Goal: Information Seeking & Learning: Understand process/instructions

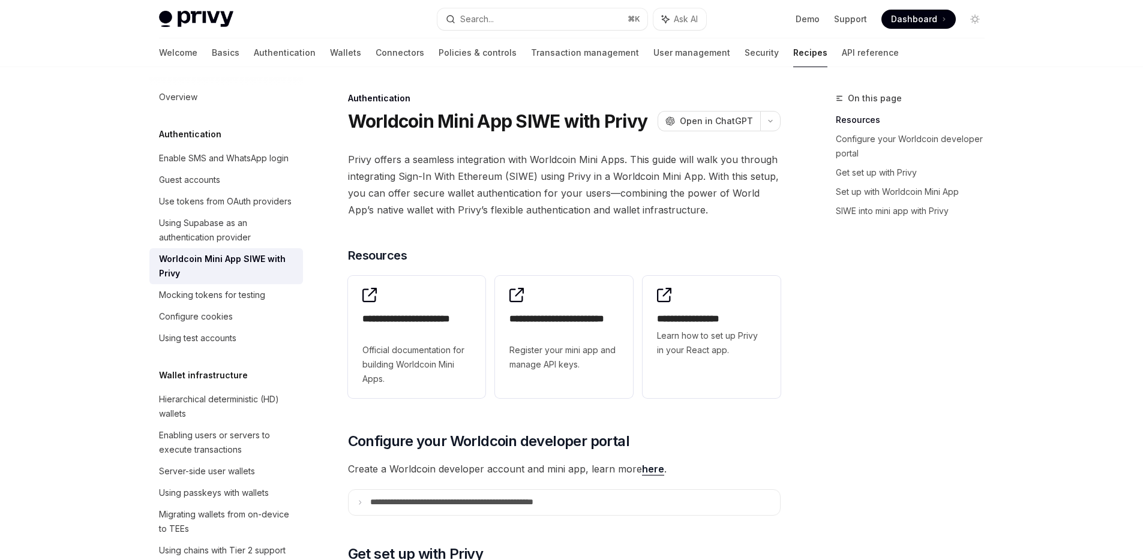
drag, startPoint x: 405, startPoint y: 109, endPoint x: 592, endPoint y: 142, distance: 190.1
drag, startPoint x: 401, startPoint y: 119, endPoint x: 552, endPoint y: 128, distance: 151.4
click at [552, 128] on h1 "Worldcoin Mini App SIWE with Privy" at bounding box center [498, 121] width 300 height 22
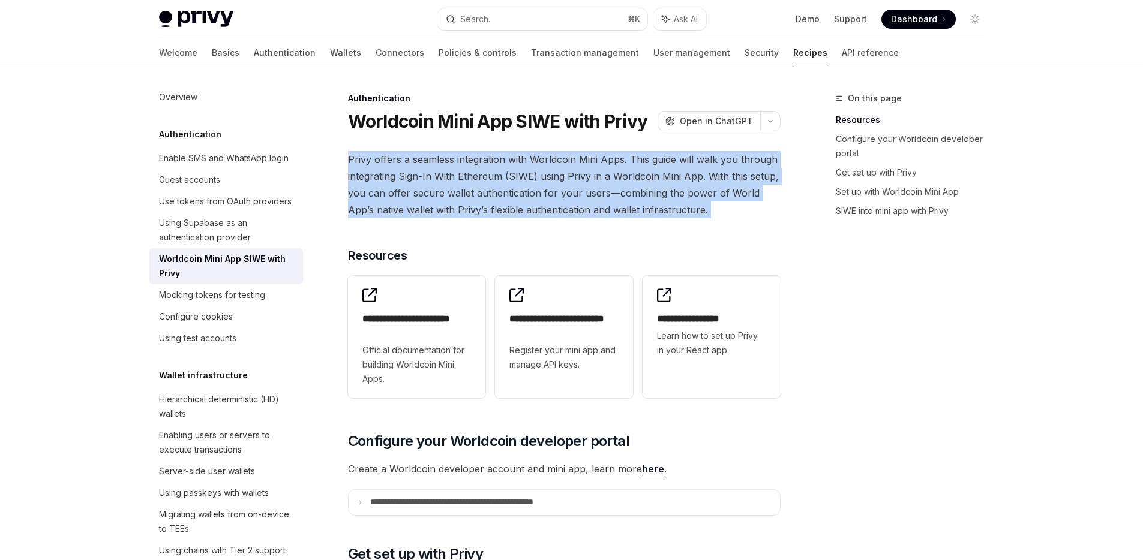
drag, startPoint x: 674, startPoint y: 223, endPoint x: 386, endPoint y: 143, distance: 298.6
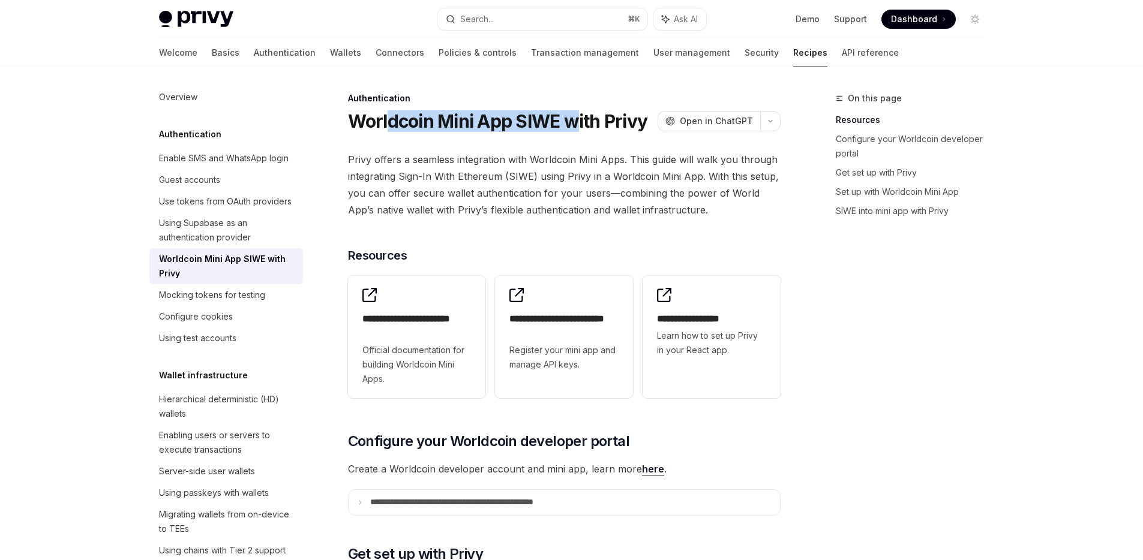
drag, startPoint x: 443, startPoint y: 122, endPoint x: 574, endPoint y: 125, distance: 130.8
click at [574, 125] on h1 "Worldcoin Mini App SIWE with Privy" at bounding box center [498, 121] width 300 height 22
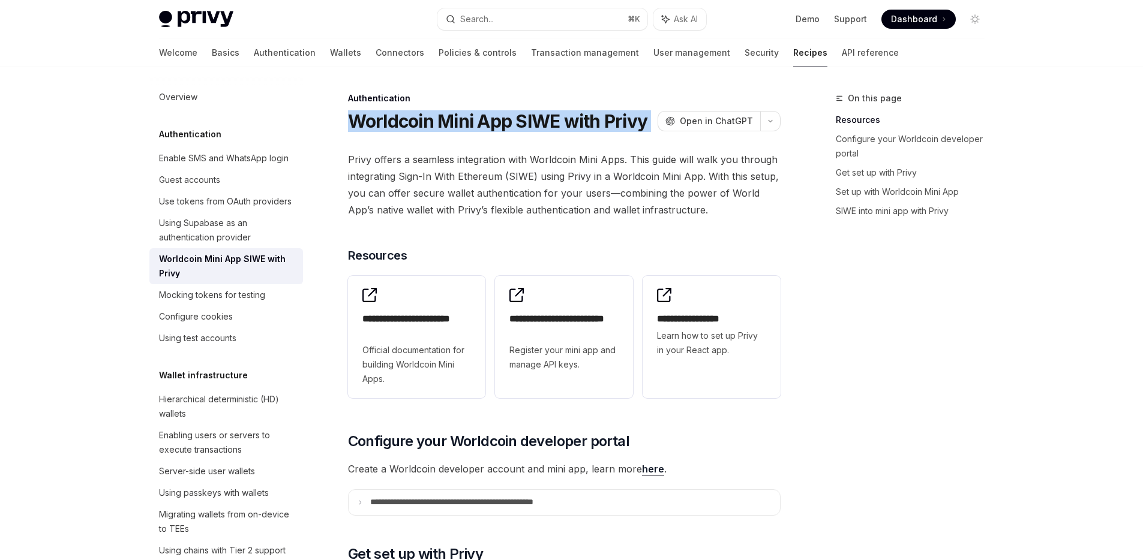
click at [574, 125] on h1 "Worldcoin Mini App SIWE with Privy" at bounding box center [498, 121] width 300 height 22
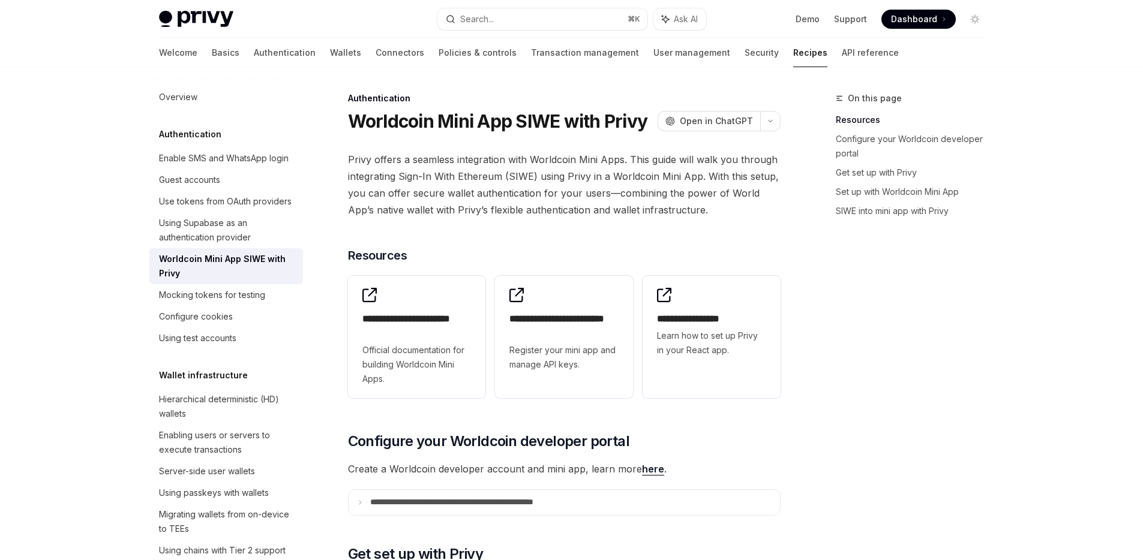
click at [574, 125] on h1 "Worldcoin Mini App SIWE with Privy" at bounding box center [498, 121] width 300 height 22
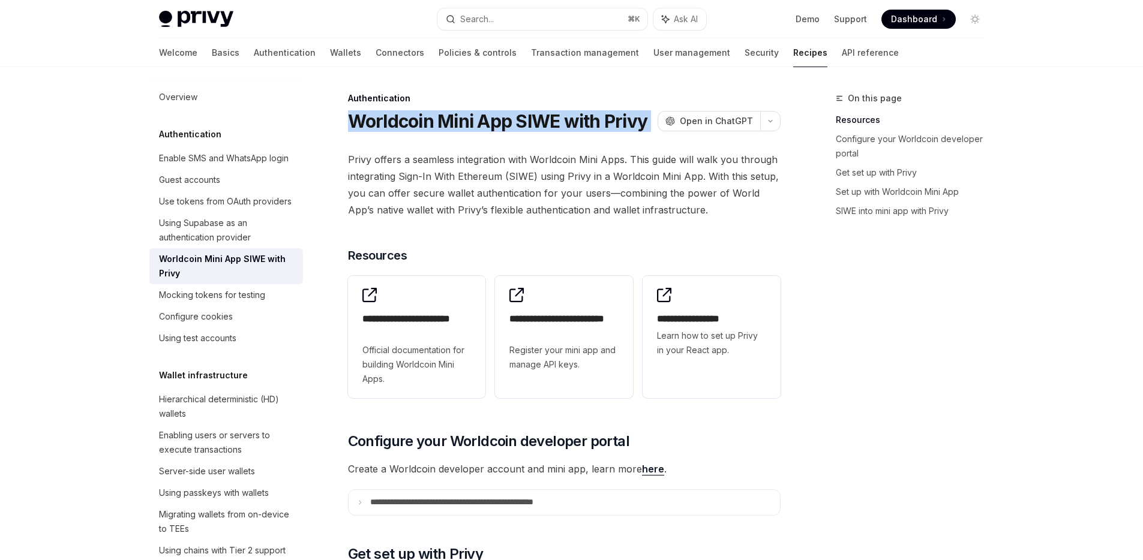
click at [574, 125] on h1 "Worldcoin Mini App SIWE with Privy" at bounding box center [498, 121] width 300 height 22
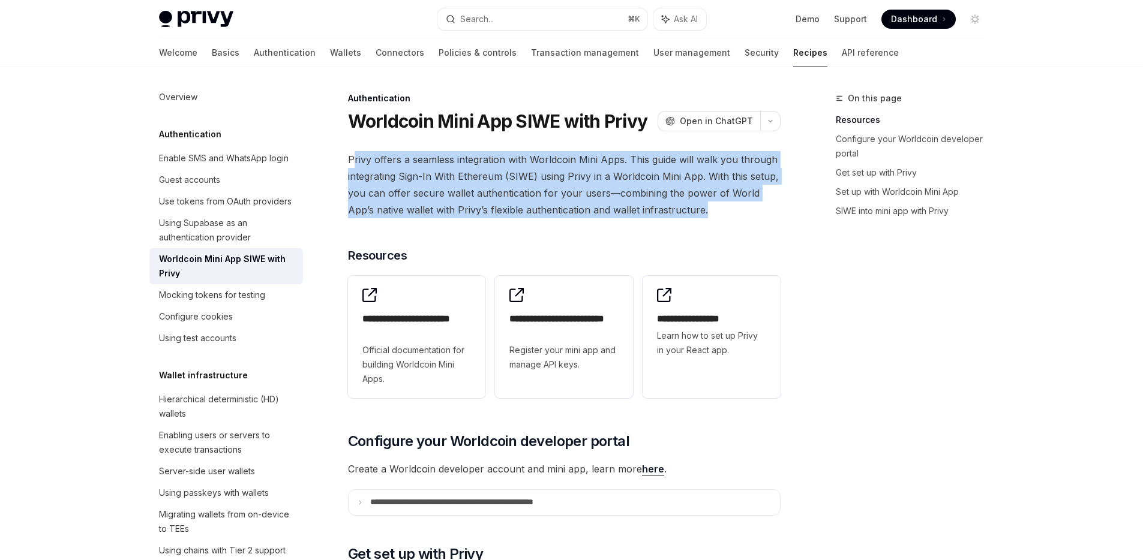
drag, startPoint x: 707, startPoint y: 215, endPoint x: 351, endPoint y: 163, distance: 359.6
click at [351, 163] on span "Privy offers a seamless integration with Worldcoin Mini Apps. This guide will w…" at bounding box center [564, 184] width 433 height 67
drag, startPoint x: 344, startPoint y: 160, endPoint x: 724, endPoint y: 229, distance: 386.1
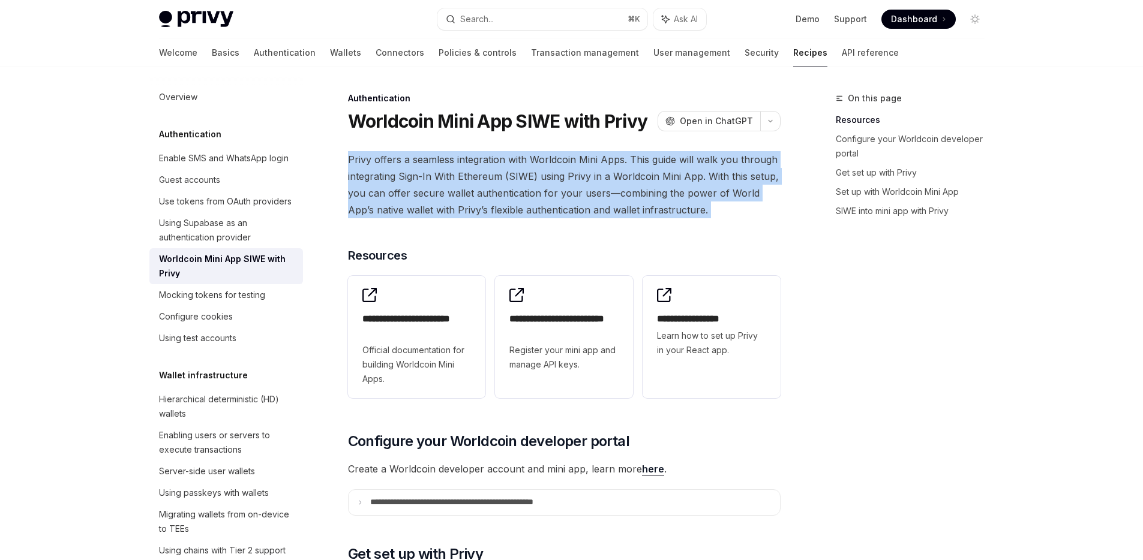
drag, startPoint x: 605, startPoint y: 198, endPoint x: 353, endPoint y: 161, distance: 254.6
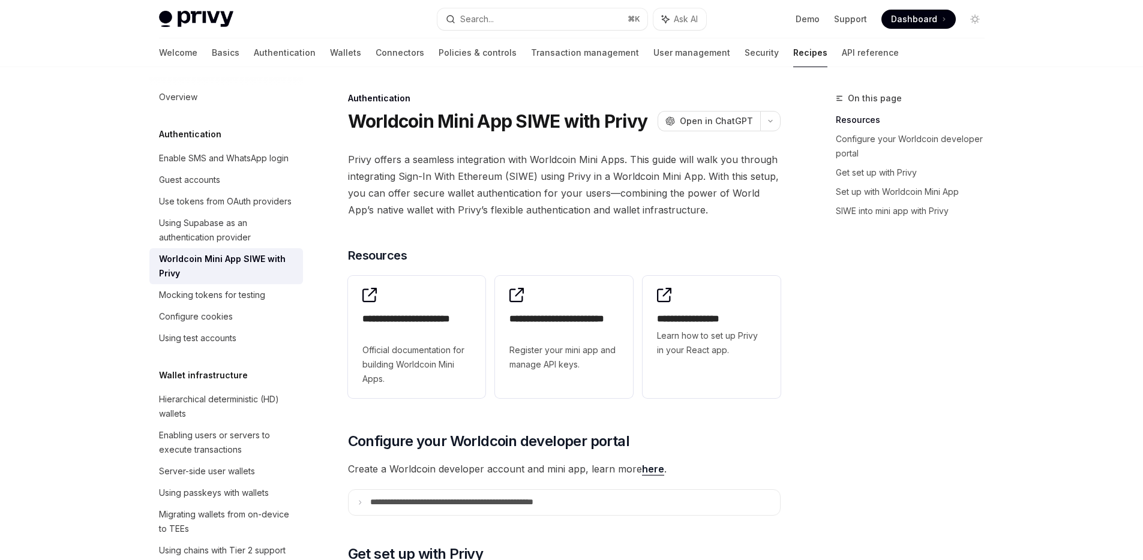
click at [348, 160] on span "Privy offers a seamless integration with Worldcoin Mini Apps. This guide will w…" at bounding box center [564, 184] width 433 height 67
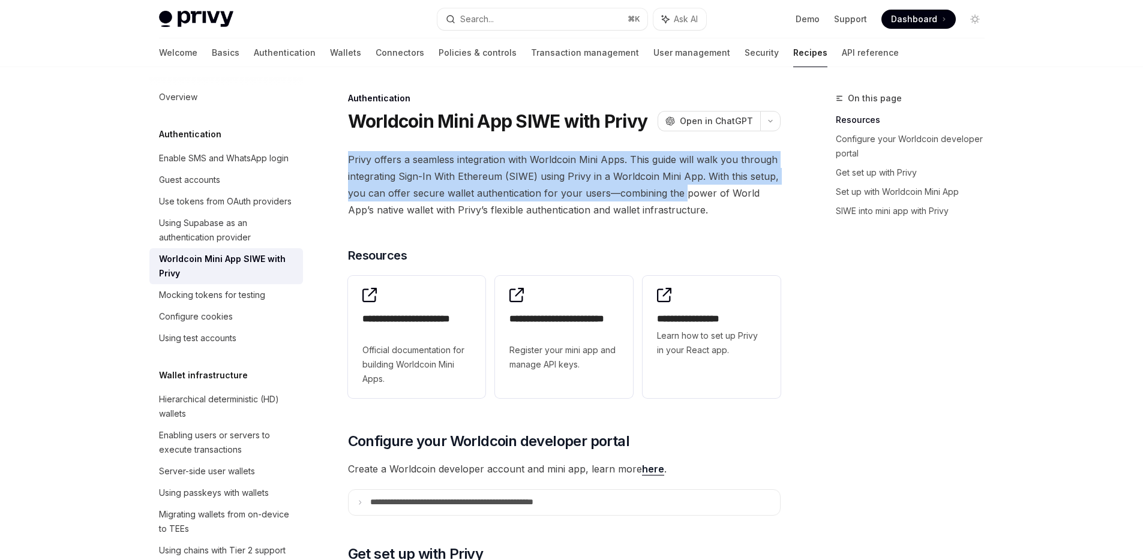
drag, startPoint x: 348, startPoint y: 160, endPoint x: 678, endPoint y: 201, distance: 332.5
click at [677, 200] on span "Privy offers a seamless integration with Worldcoin Mini Apps. This guide will w…" at bounding box center [564, 184] width 433 height 67
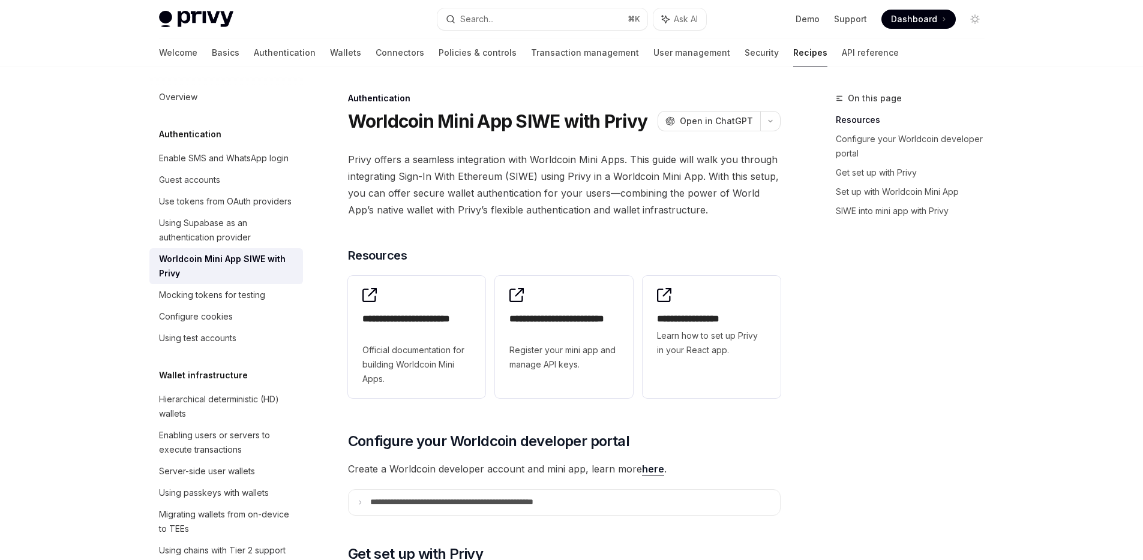
click at [681, 214] on span "Privy offers a seamless integration with Worldcoin Mini Apps. This guide will w…" at bounding box center [564, 184] width 433 height 67
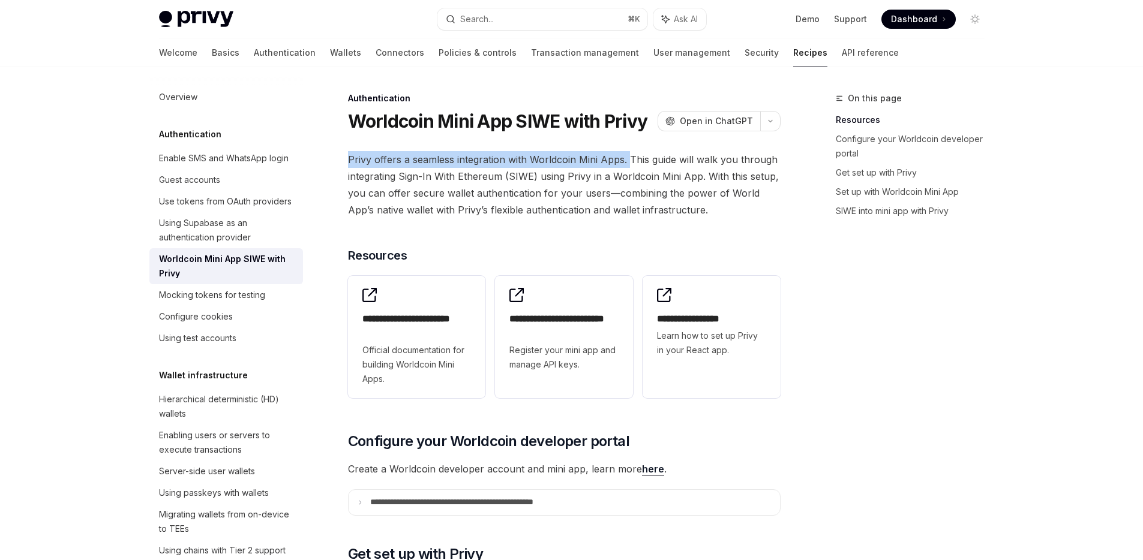
drag, startPoint x: 629, startPoint y: 164, endPoint x: 343, endPoint y: 156, distance: 286.3
drag, startPoint x: 343, startPoint y: 156, endPoint x: 620, endPoint y: 153, distance: 277.8
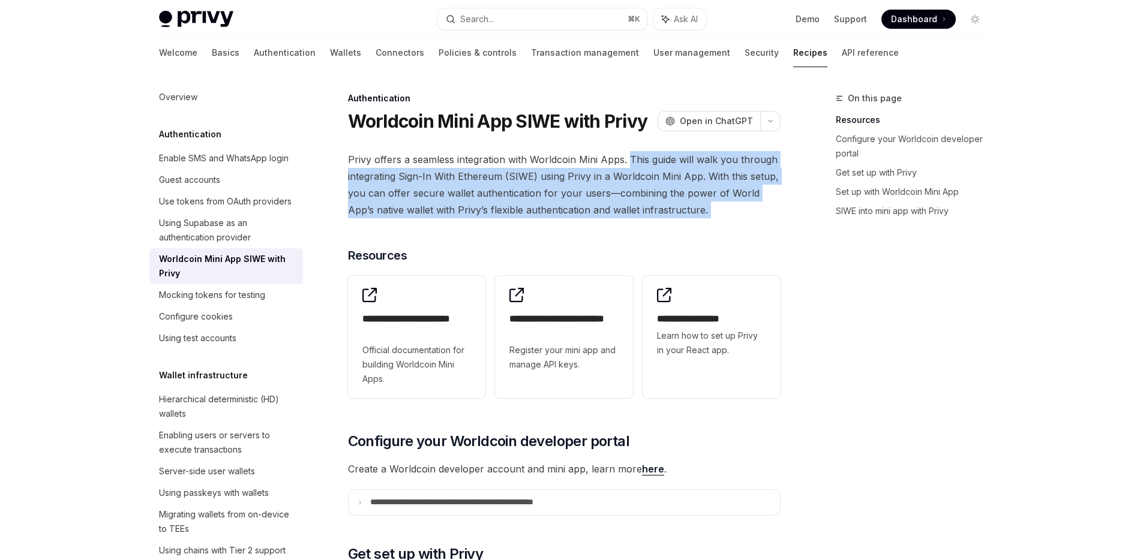
drag, startPoint x: 629, startPoint y: 158, endPoint x: 696, endPoint y: 224, distance: 93.8
drag, startPoint x: 646, startPoint y: 198, endPoint x: 626, endPoint y: 158, distance: 44.5
click at [626, 158] on span "Privy offers a seamless integration with Worldcoin Mini Apps. This guide will w…" at bounding box center [564, 184] width 433 height 67
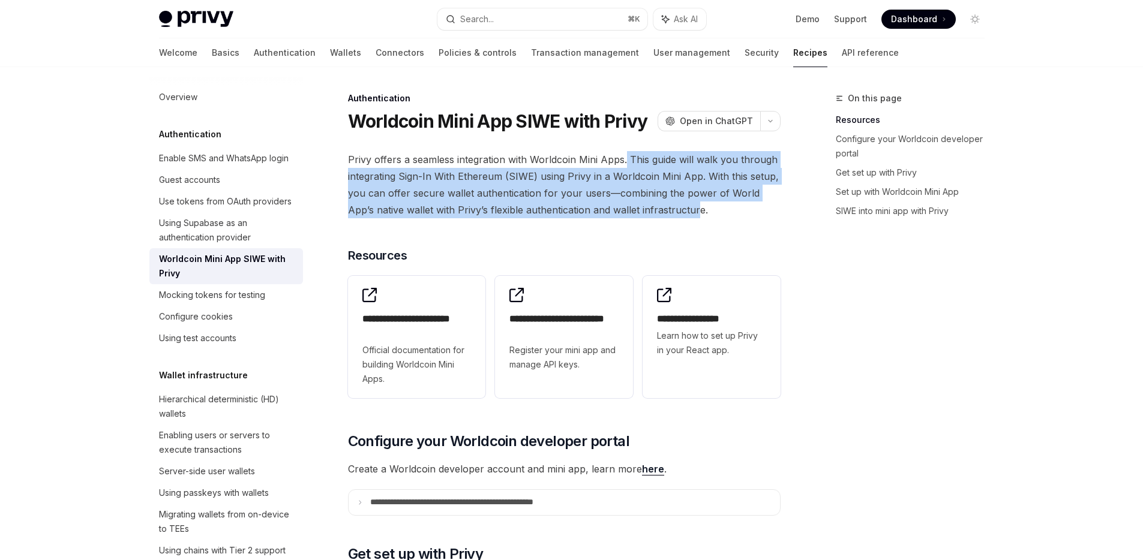
click at [628, 159] on span "Privy offers a seamless integration with Worldcoin Mini Apps. This guide will w…" at bounding box center [564, 184] width 433 height 67
drag, startPoint x: 666, startPoint y: 197, endPoint x: 693, endPoint y: 230, distance: 43.0
drag, startPoint x: 690, startPoint y: 221, endPoint x: 630, endPoint y: 162, distance: 84.0
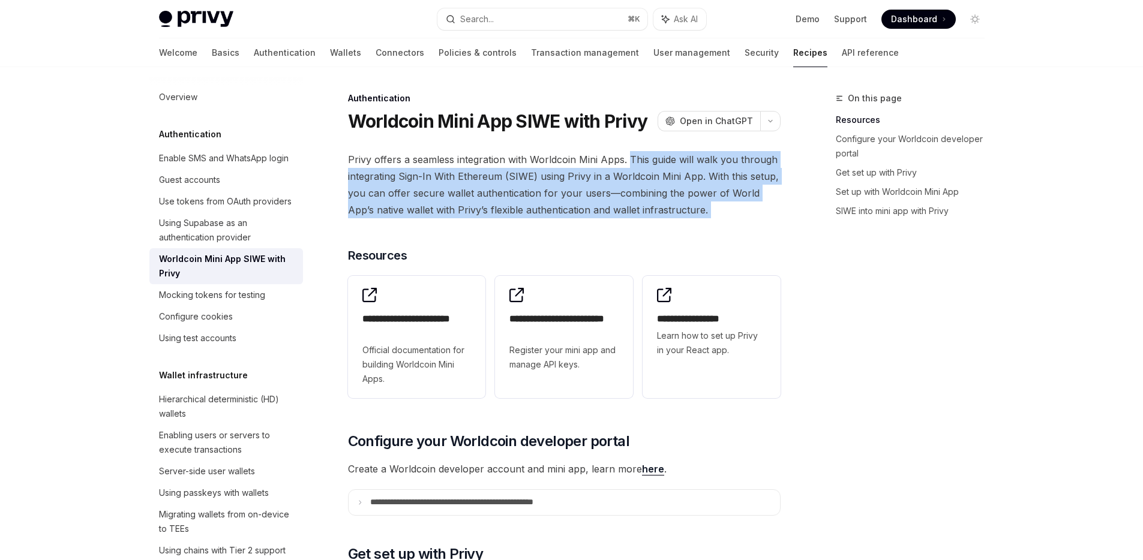
click at [630, 162] on span "Privy offers a seamless integration with Worldcoin Mini Apps. This guide will w…" at bounding box center [564, 184] width 433 height 67
drag, startPoint x: 630, startPoint y: 162, endPoint x: 691, endPoint y: 225, distance: 87.8
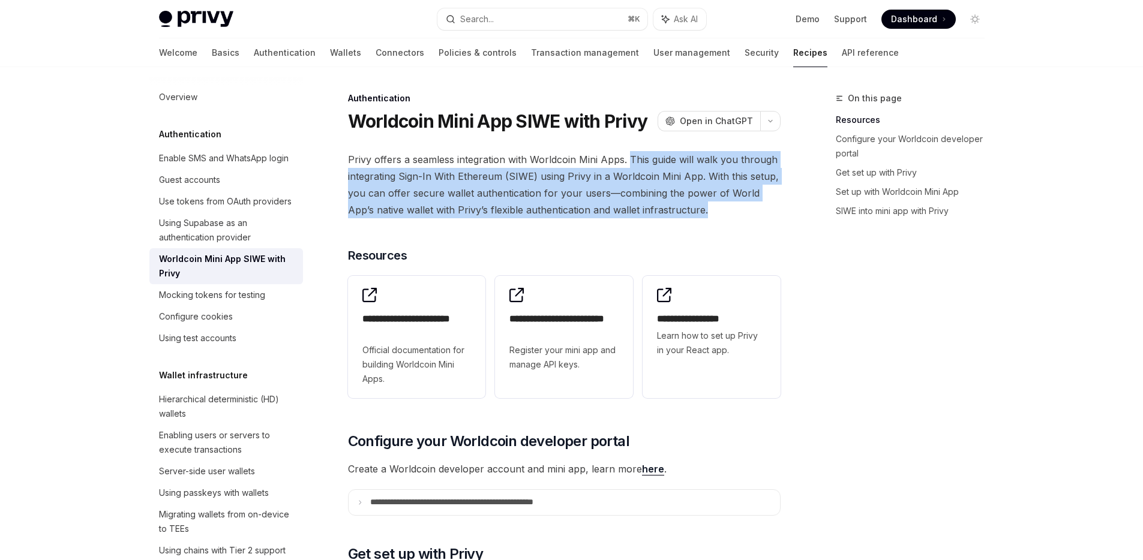
drag, startPoint x: 683, startPoint y: 213, endPoint x: 627, endPoint y: 159, distance: 78.1
click at [627, 159] on span "Privy offers a seamless integration with Worldcoin Mini Apps. This guide will w…" at bounding box center [564, 184] width 433 height 67
drag, startPoint x: 627, startPoint y: 159, endPoint x: 702, endPoint y: 220, distance: 96.4
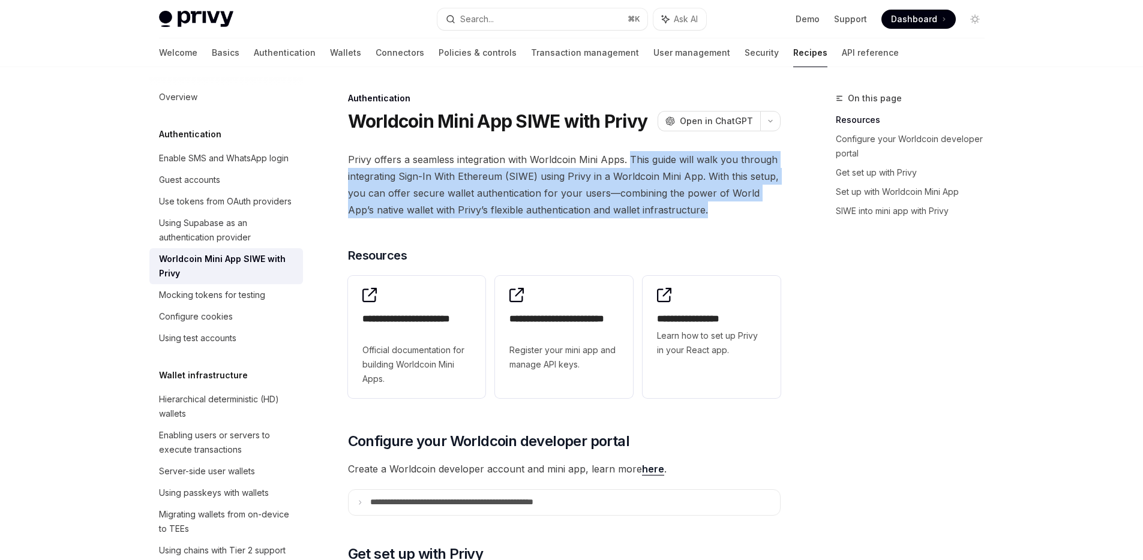
drag, startPoint x: 696, startPoint y: 216, endPoint x: 629, endPoint y: 163, distance: 85.8
click at [629, 163] on span "Privy offers a seamless integration with Worldcoin Mini Apps. This guide will w…" at bounding box center [564, 184] width 433 height 67
click at [629, 162] on span "Privy offers a seamless integration with Worldcoin Mini Apps. This guide will w…" at bounding box center [564, 184] width 433 height 67
drag, startPoint x: 635, startPoint y: 167, endPoint x: 683, endPoint y: 203, distance: 60.0
click at [683, 203] on span "Privy offers a seamless integration with Worldcoin Mini Apps. This guide will w…" at bounding box center [564, 184] width 433 height 67
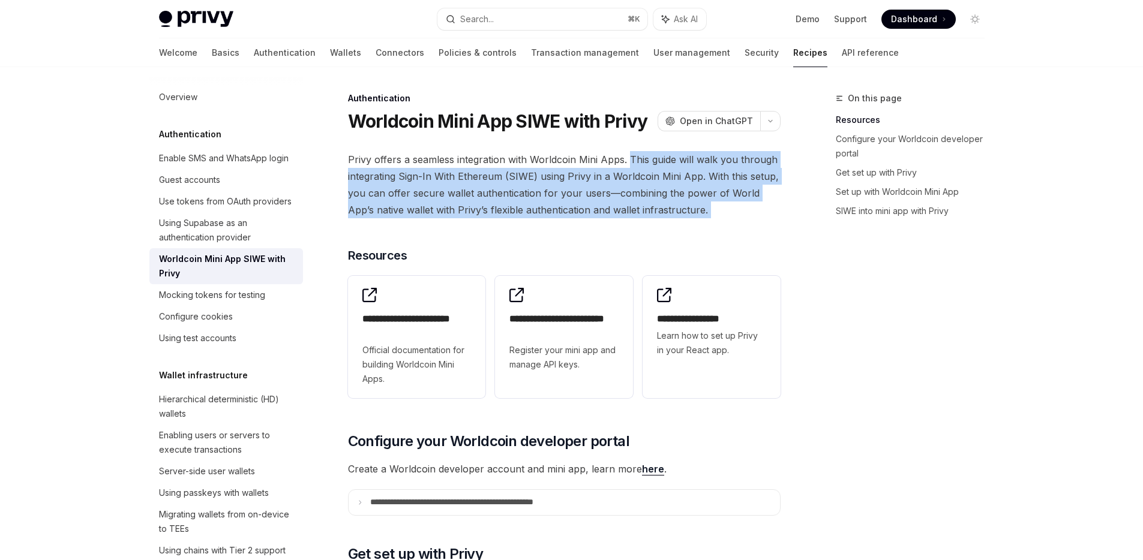
click at [683, 203] on span "Privy offers a seamless integration with Worldcoin Mini Apps. This guide will w…" at bounding box center [564, 184] width 433 height 67
drag, startPoint x: 683, startPoint y: 206, endPoint x: 631, endPoint y: 159, distance: 70.5
click at [631, 159] on span "Privy offers a seamless integration with Worldcoin Mini Apps. This guide will w…" at bounding box center [564, 184] width 433 height 67
drag, startPoint x: 631, startPoint y: 159, endPoint x: 688, endPoint y: 203, distance: 72.2
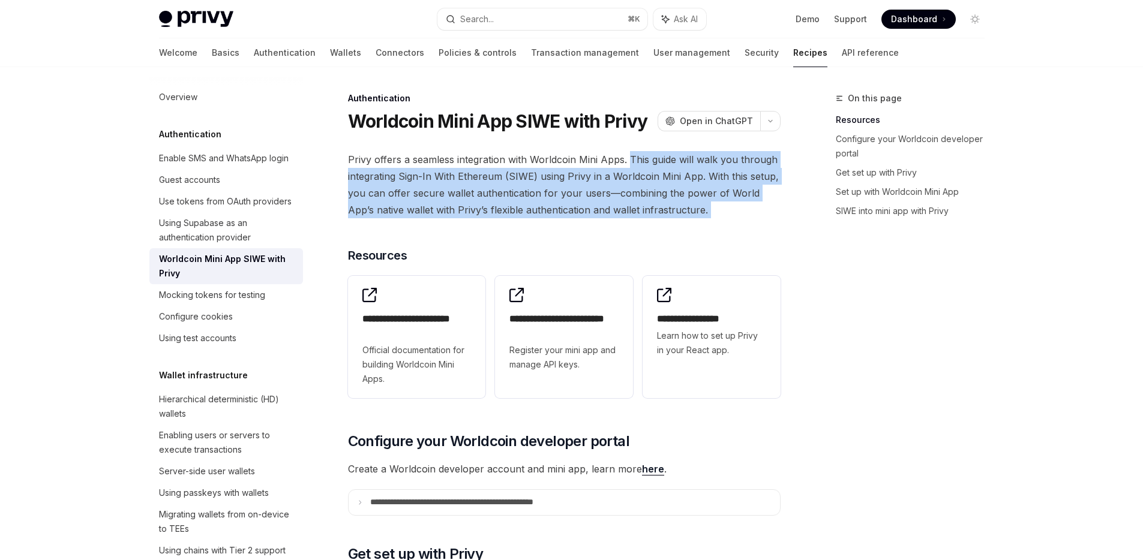
click at [688, 203] on span "Privy offers a seamless integration with Worldcoin Mini Apps. This guide will w…" at bounding box center [564, 184] width 433 height 67
click at [687, 203] on span "Privy offers a seamless integration with Worldcoin Mini Apps. This guide will w…" at bounding box center [564, 184] width 433 height 67
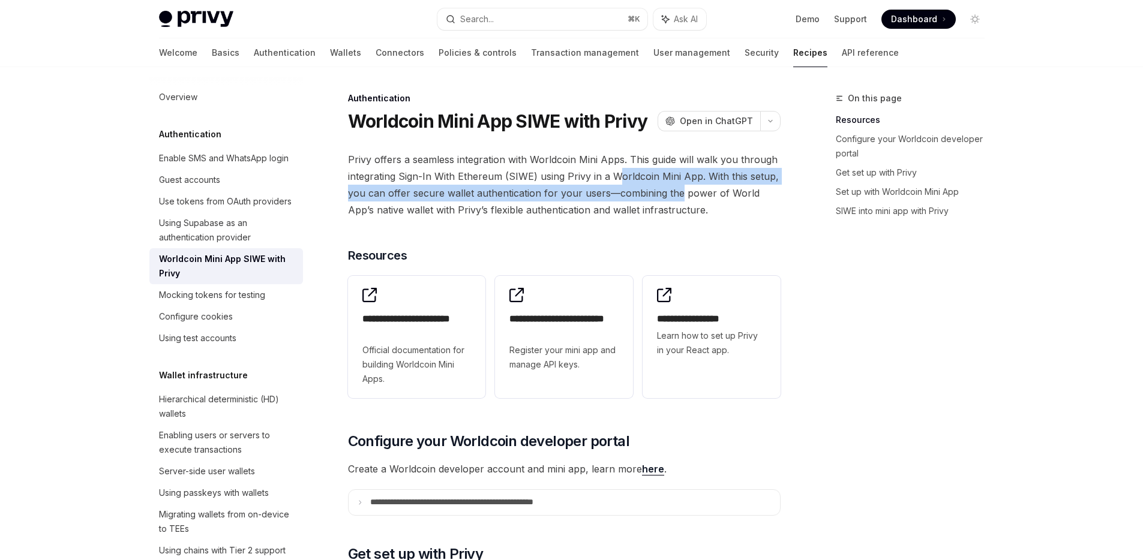
drag, startPoint x: 595, startPoint y: 161, endPoint x: 614, endPoint y: 168, distance: 19.9
click at [614, 168] on span "Privy offers a seamless integration with Worldcoin Mini Apps. This guide will w…" at bounding box center [564, 184] width 433 height 67
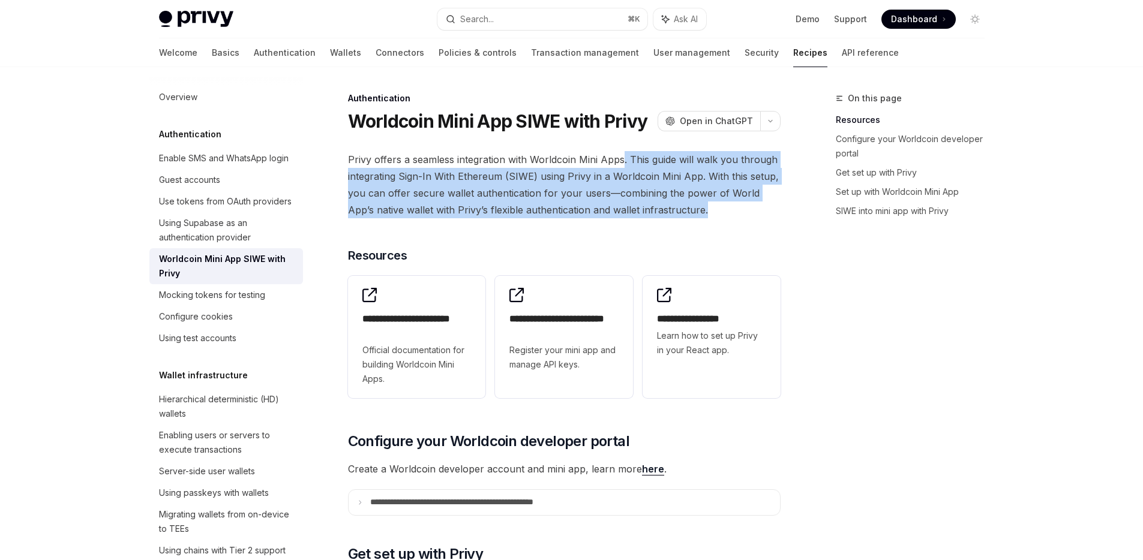
drag, startPoint x: 620, startPoint y: 161, endPoint x: 677, endPoint y: 202, distance: 70.0
click at [677, 202] on span "Privy offers a seamless integration with Worldcoin Mini Apps. This guide will w…" at bounding box center [564, 184] width 433 height 67
click at [680, 206] on span "Privy offers a seamless integration with Worldcoin Mini Apps. This guide will w…" at bounding box center [564, 184] width 433 height 67
drag, startPoint x: 633, startPoint y: 169, endPoint x: 627, endPoint y: 155, distance: 15.6
click at [627, 155] on span "Privy offers a seamless integration with Worldcoin Mini Apps. This guide will w…" at bounding box center [564, 184] width 433 height 67
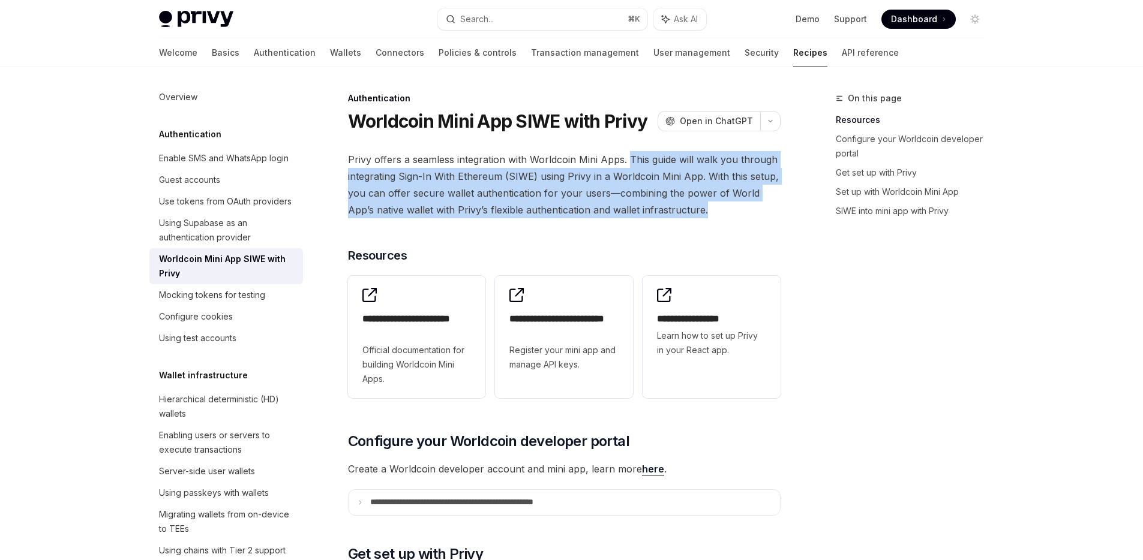
click at [627, 155] on span "Privy offers a seamless integration with Worldcoin Mini Apps. This guide will w…" at bounding box center [564, 184] width 433 height 67
drag, startPoint x: 628, startPoint y: 156, endPoint x: 675, endPoint y: 207, distance: 69.2
click at [675, 207] on span "Privy offers a seamless integration with Worldcoin Mini Apps. This guide will w…" at bounding box center [564, 184] width 433 height 67
drag, startPoint x: 671, startPoint y: 208, endPoint x: 630, endPoint y: 162, distance: 61.2
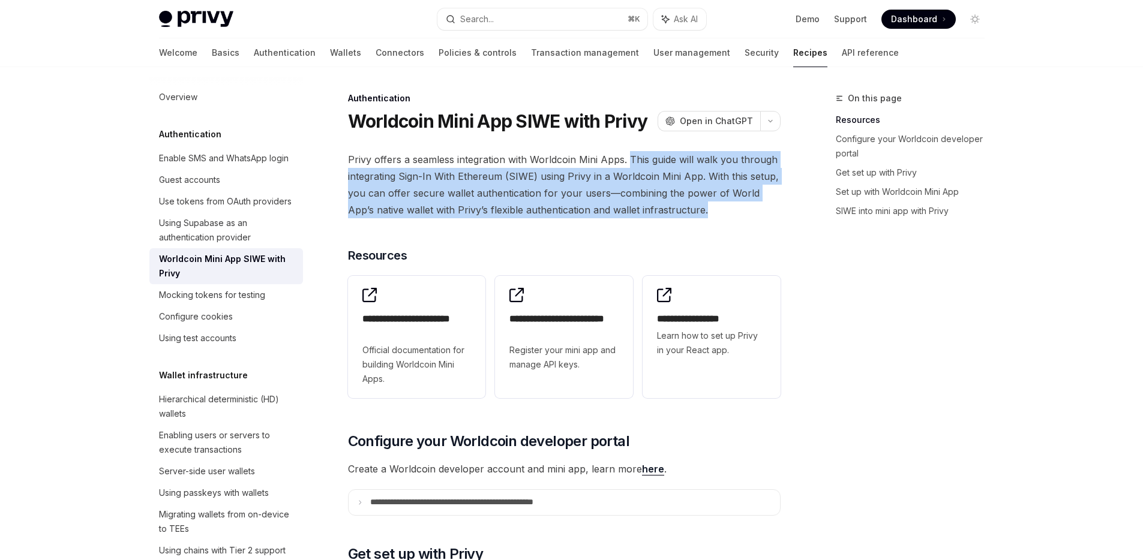
click at [630, 162] on span "Privy offers a seamless integration with Worldcoin Mini Apps. This guide will w…" at bounding box center [564, 184] width 433 height 67
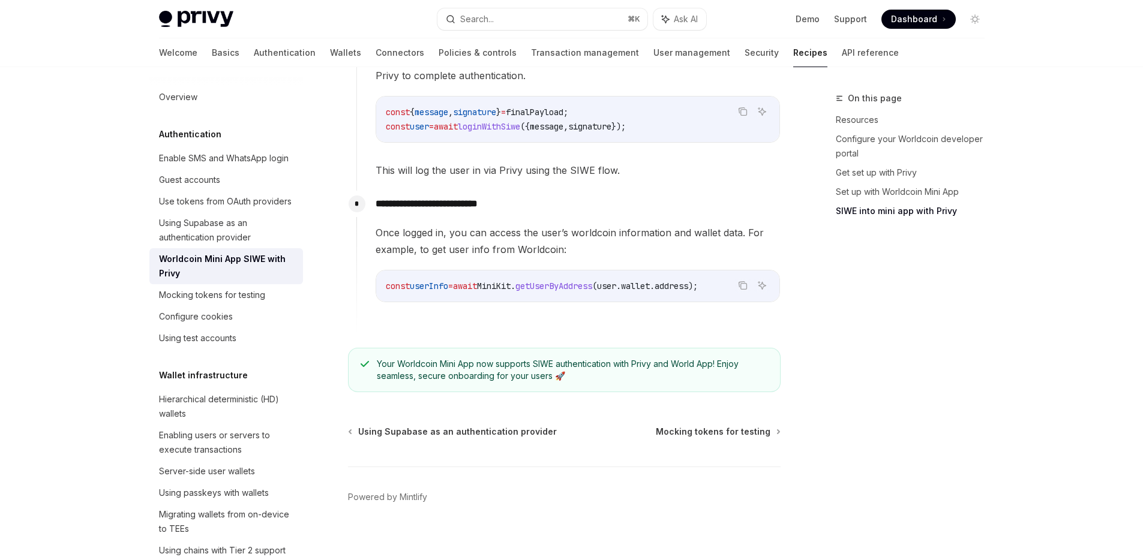
scroll to position [1473, 0]
